Goal: Transaction & Acquisition: Purchase product/service

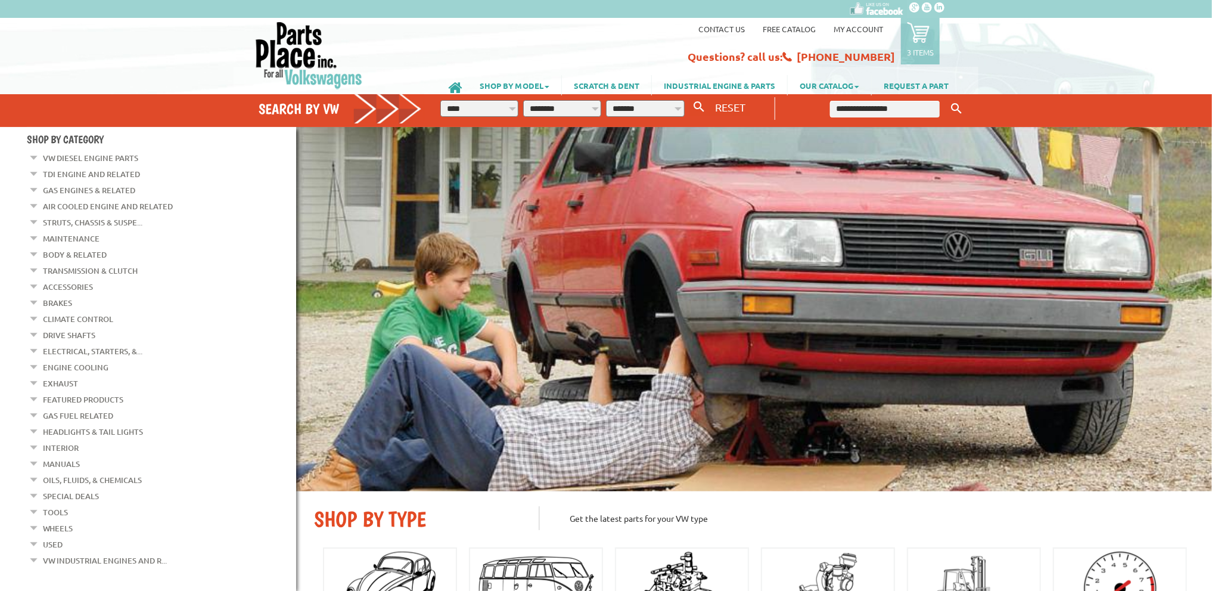
click at [881, 109] on input "text" at bounding box center [885, 109] width 110 height 17
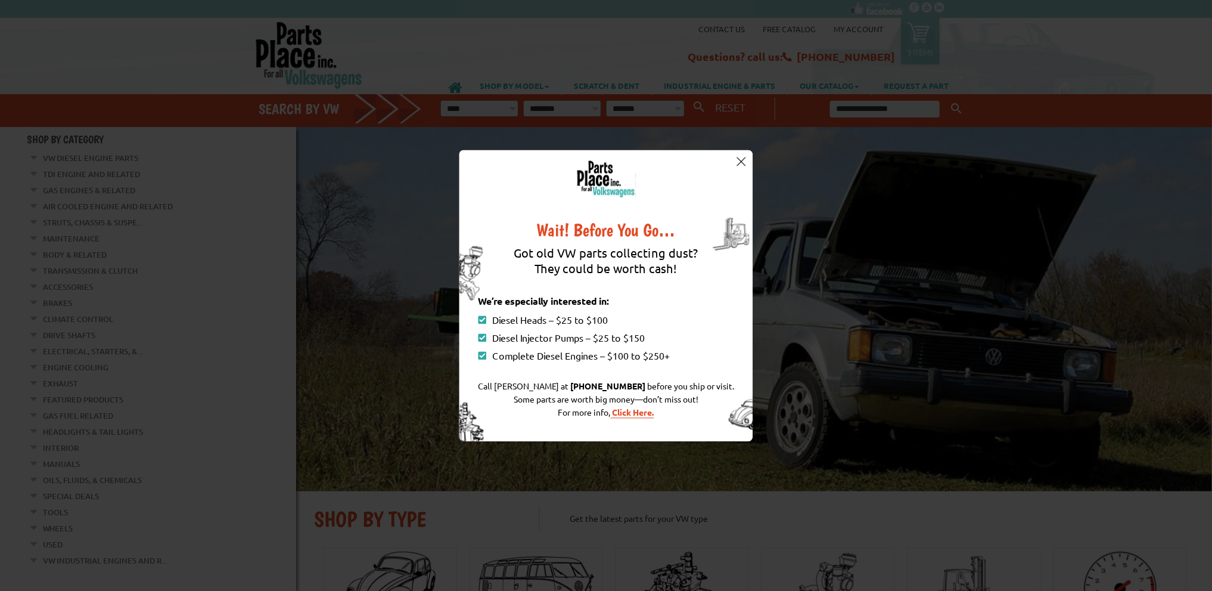
click at [739, 157] on img at bounding box center [741, 161] width 9 height 9
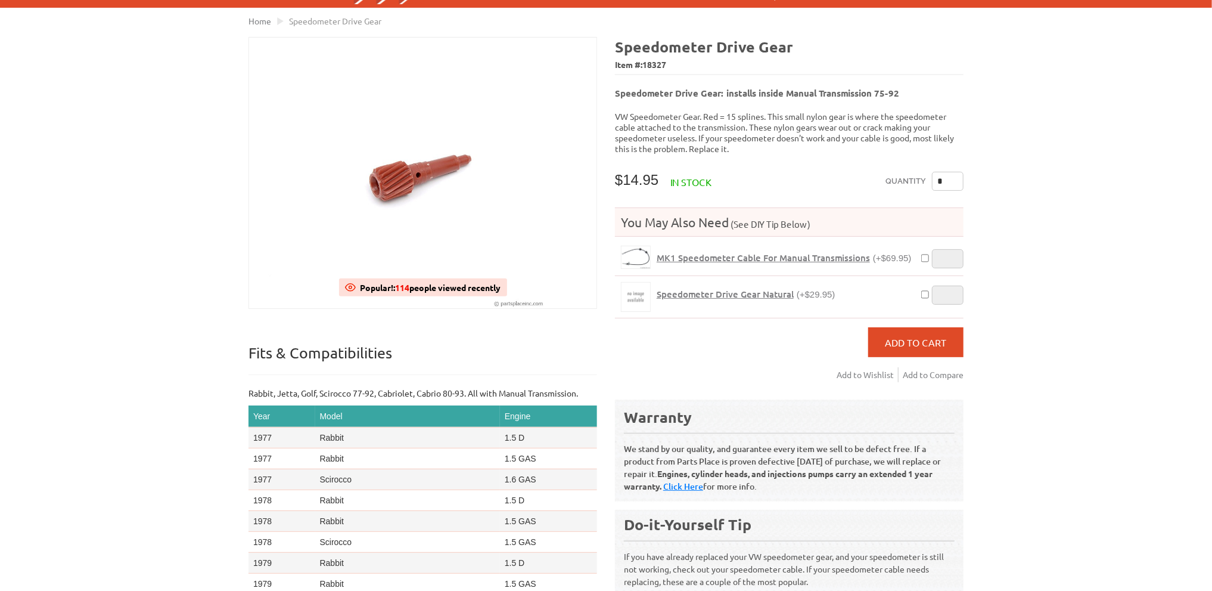
scroll to position [60, 0]
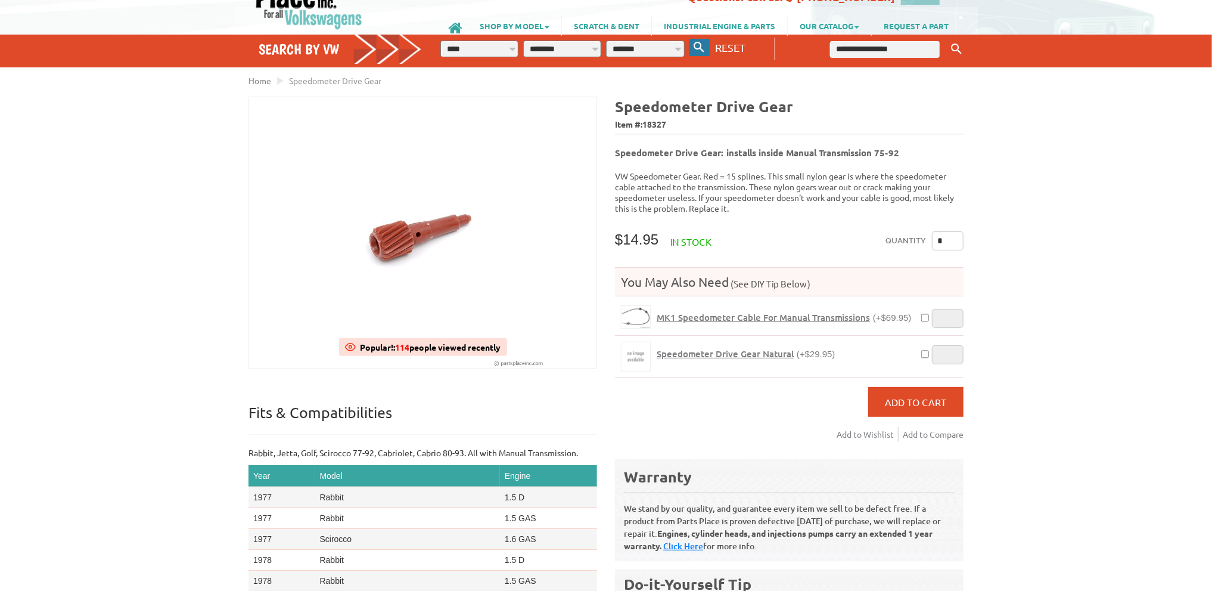
click at [696, 48] on icon "button" at bounding box center [699, 47] width 11 height 11
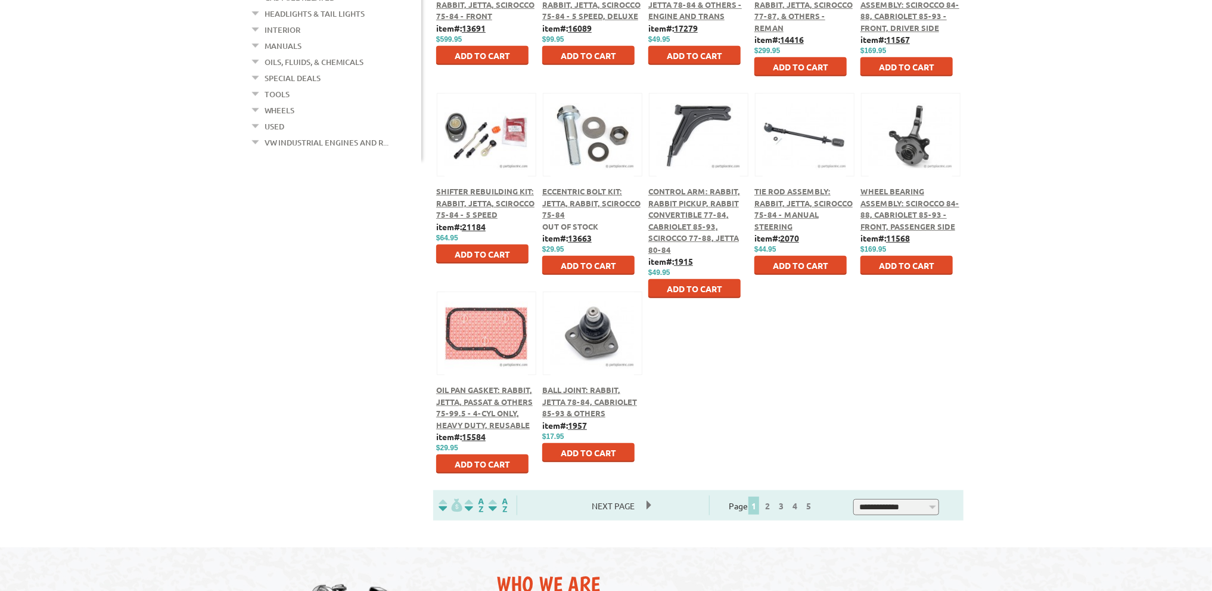
scroll to position [358, 0]
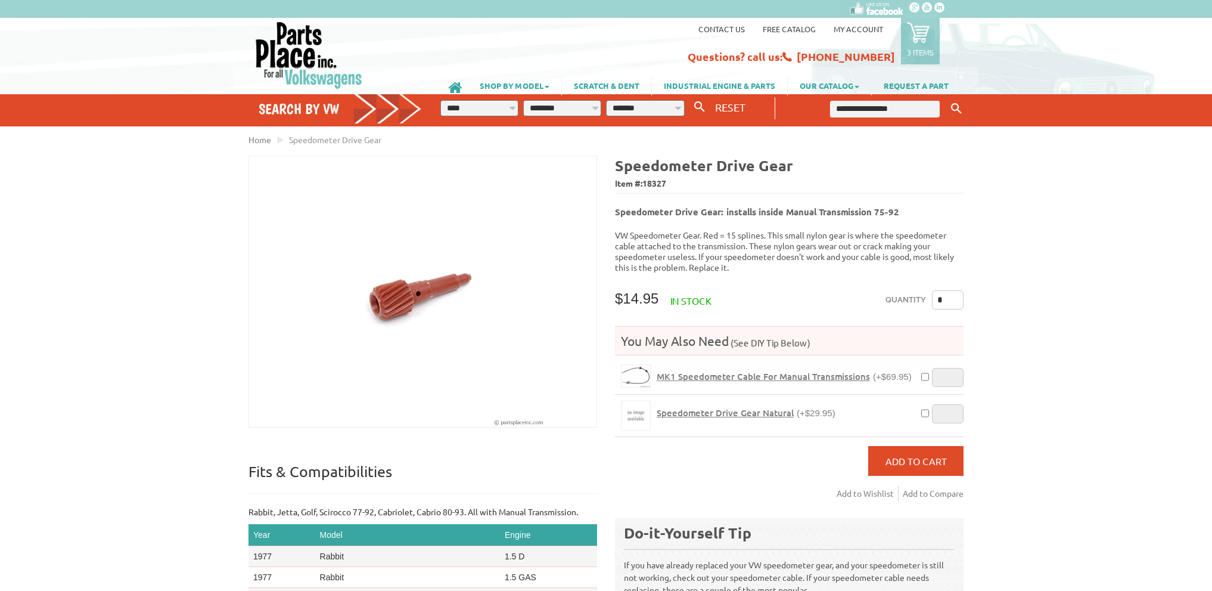
scroll to position [60, 0]
click at [863, 109] on input "text" at bounding box center [885, 109] width 110 height 17
click at [948, 99] on button "Keyword Search" at bounding box center [957, 109] width 18 height 20
type input "**********"
click at [948, 99] on button "Keyword Search" at bounding box center [957, 109] width 18 height 20
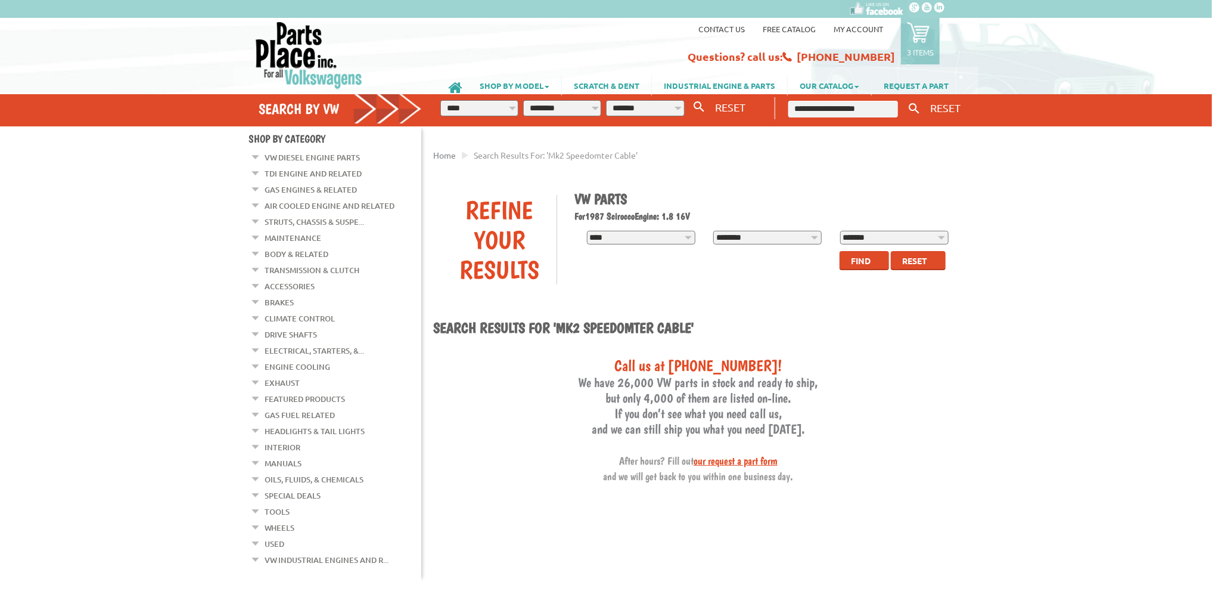
click at [765, 243] on select "**********" at bounding box center [767, 238] width 108 height 14
click at [862, 263] on span "Find" at bounding box center [861, 260] width 20 height 11
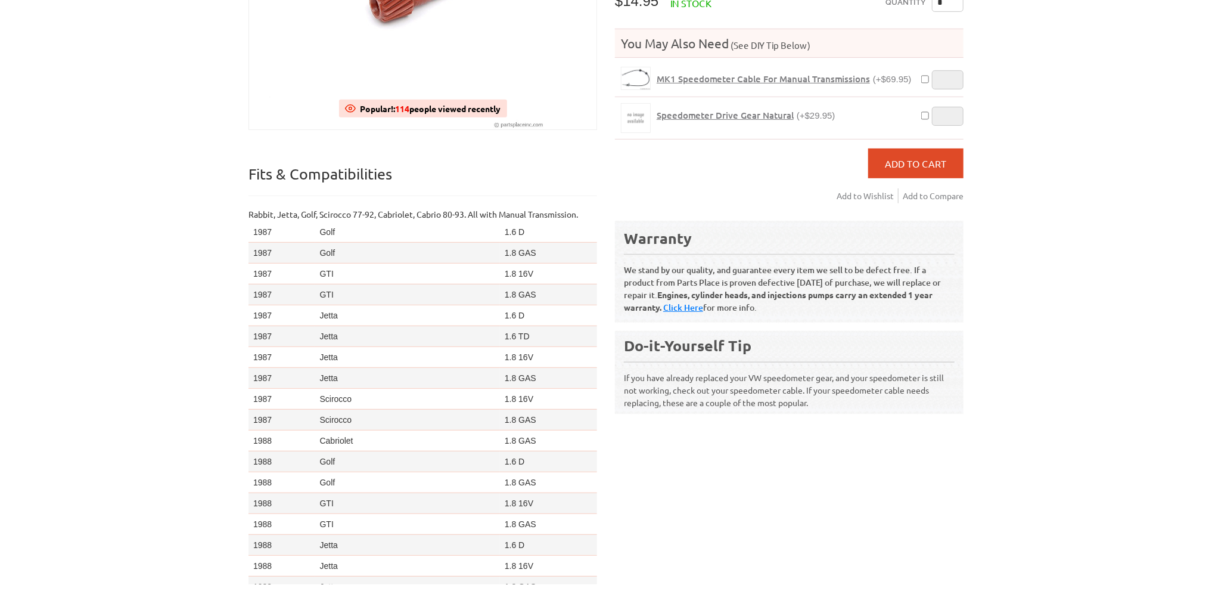
scroll to position [60, 0]
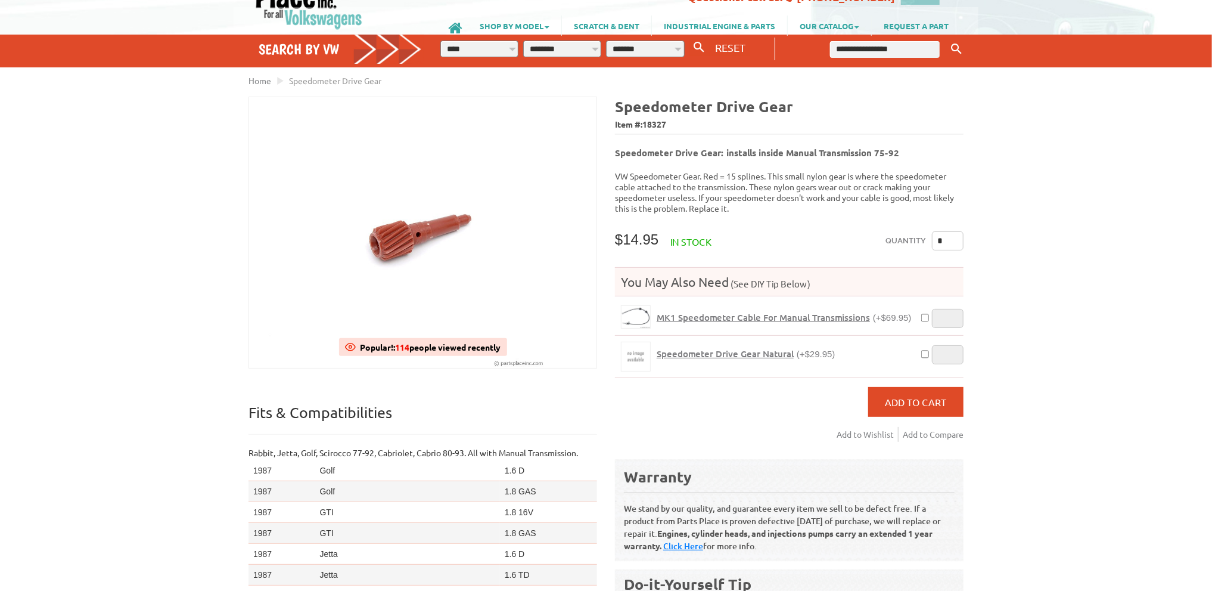
click at [730, 311] on span "MK1 Speedometer Cable For Manual Transmissions" at bounding box center [763, 317] width 213 height 12
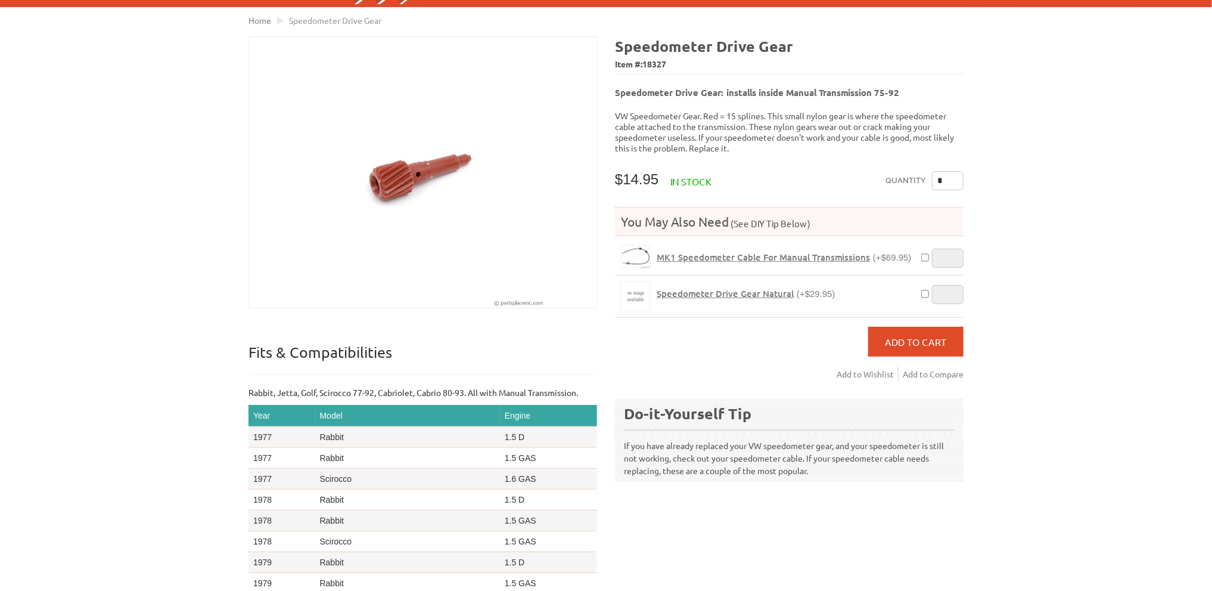
scroll to position [119, 0]
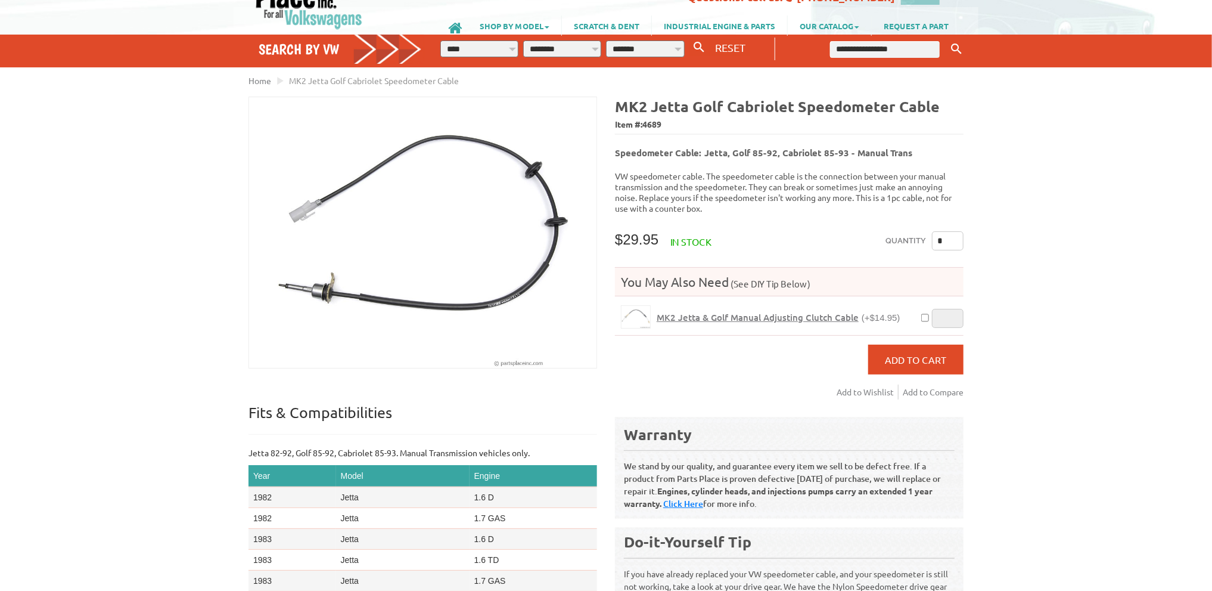
scroll to position [119, 0]
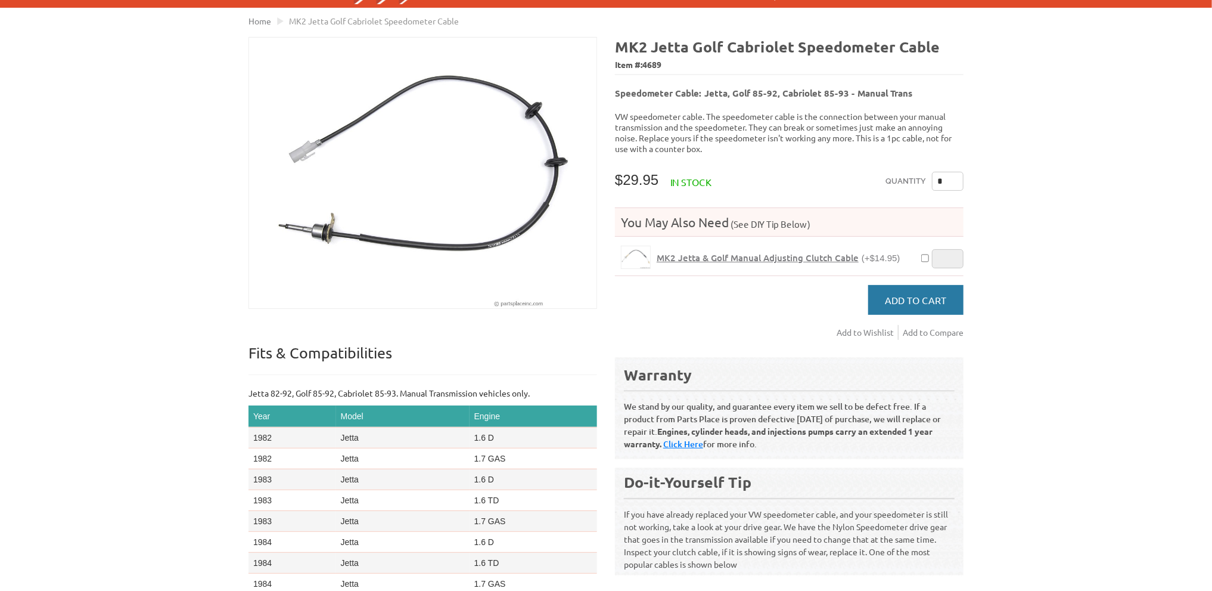
click at [887, 294] on span "Add to Cart" at bounding box center [916, 300] width 61 height 12
